Goal: Find contact information: Find contact information

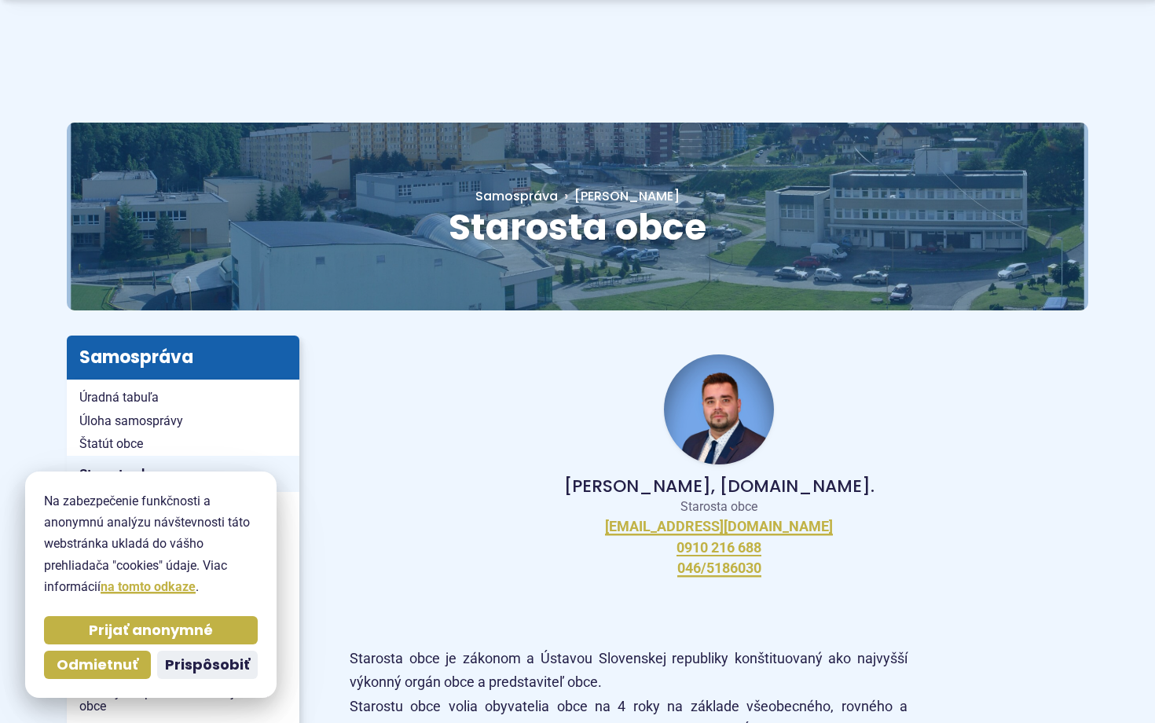
scroll to position [48, 0]
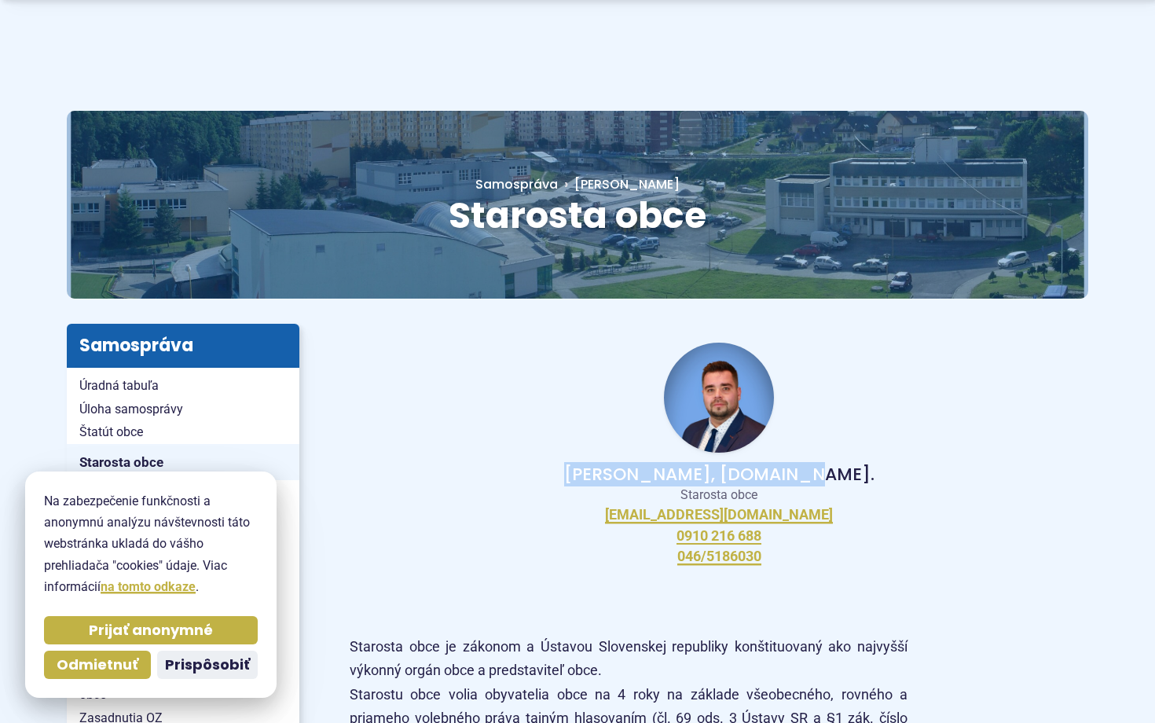
drag, startPoint x: 626, startPoint y: 476, endPoint x: 823, endPoint y: 467, distance: 197.4
click at [823, 467] on p "Peter Bielický, DiS.art." at bounding box center [719, 474] width 688 height 19
copy p "Peter Bielický, DiS.art."
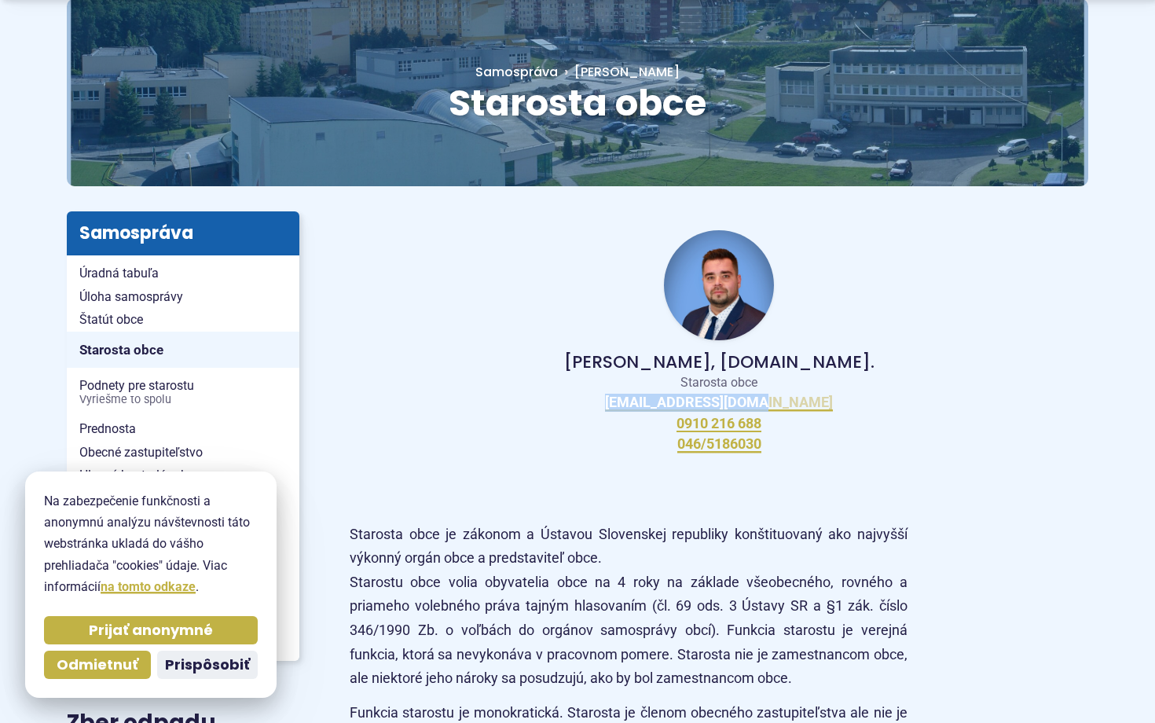
drag, startPoint x: 825, startPoint y: 404, endPoint x: 789, endPoint y: 401, distance: 36.3
click at [789, 401] on div "Peter Bielický, DiS.art. Starosta obce starosta@kanianka.sk 0910 216 688 046/51…" at bounding box center [719, 341] width 739 height 261
copy div "starosta@kanianka.sk"
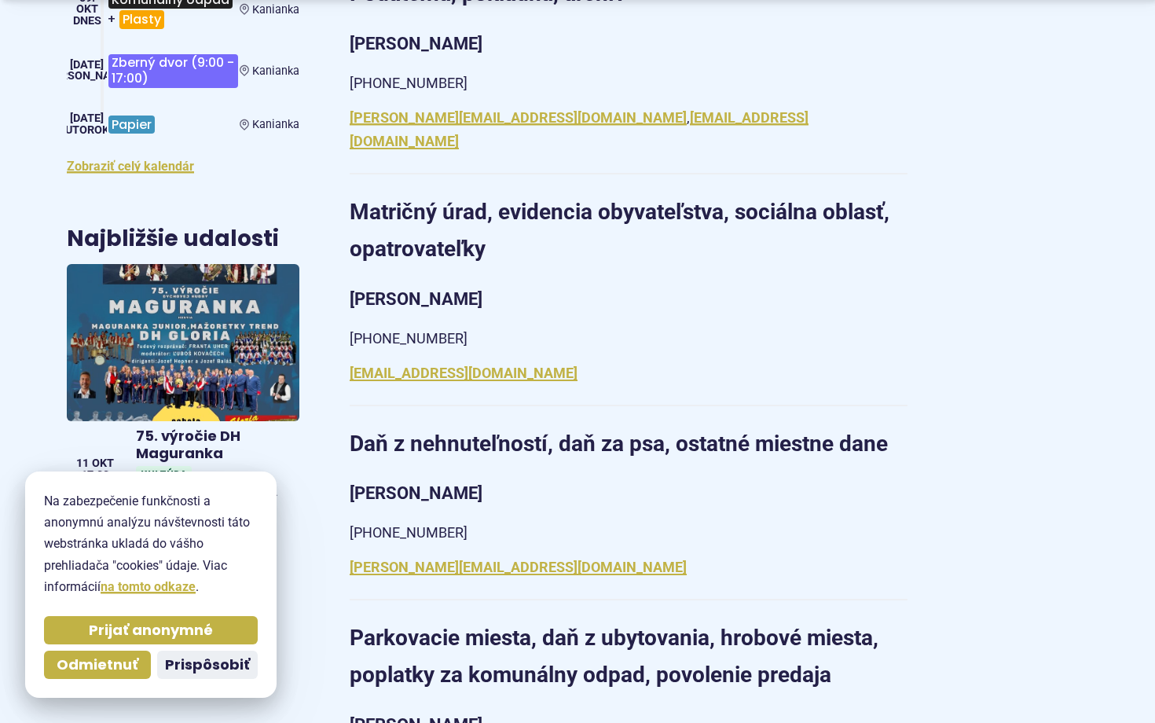
scroll to position [629, 0]
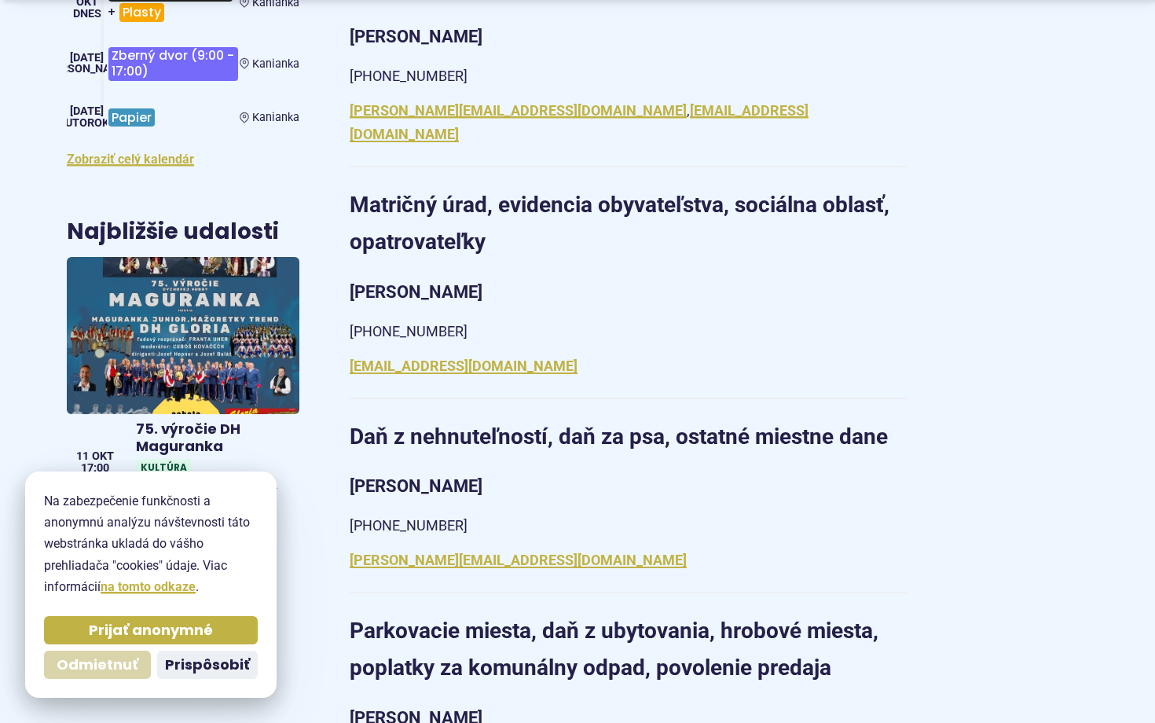
click at [118, 656] on span "Odmietnuť" at bounding box center [98, 665] width 82 height 18
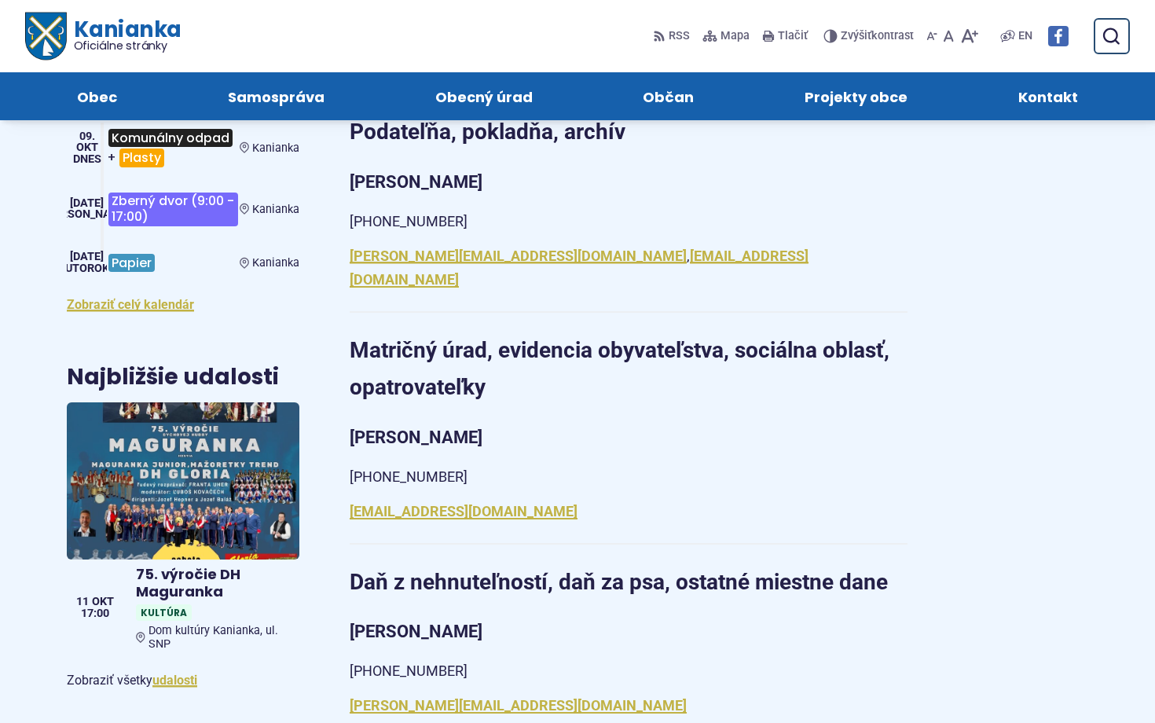
scroll to position [482, 0]
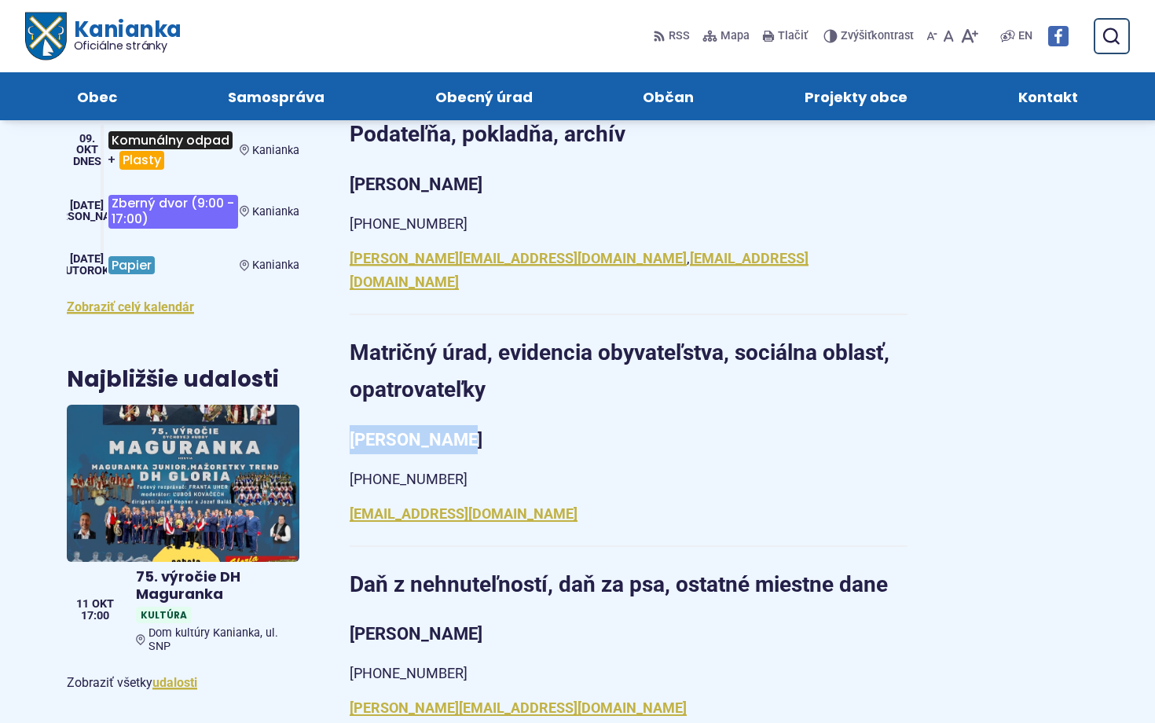
drag, startPoint x: 472, startPoint y: 418, endPoint x: 346, endPoint y: 419, distance: 126.5
copy strong "[PERSON_NAME]"
drag, startPoint x: 500, startPoint y: 494, endPoint x: 342, endPoint y: 497, distance: 157.9
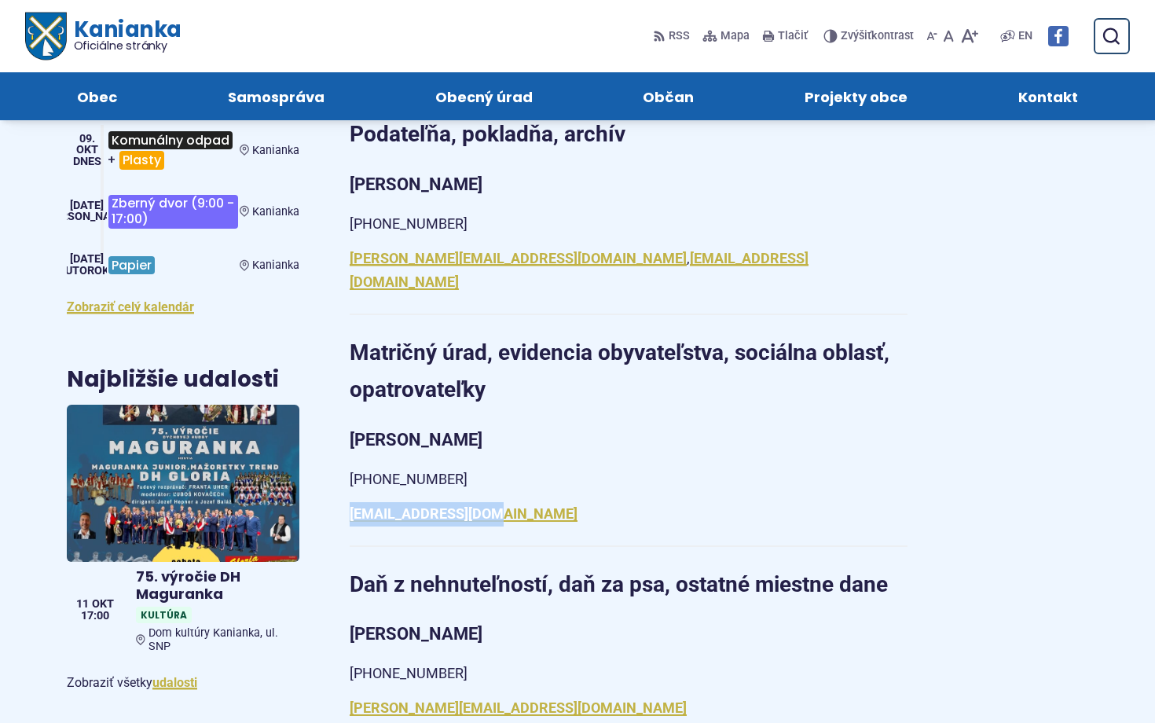
copy link "[EMAIL_ADDRESS][DOMAIN_NAME]"
